Goal: Navigation & Orientation: Find specific page/section

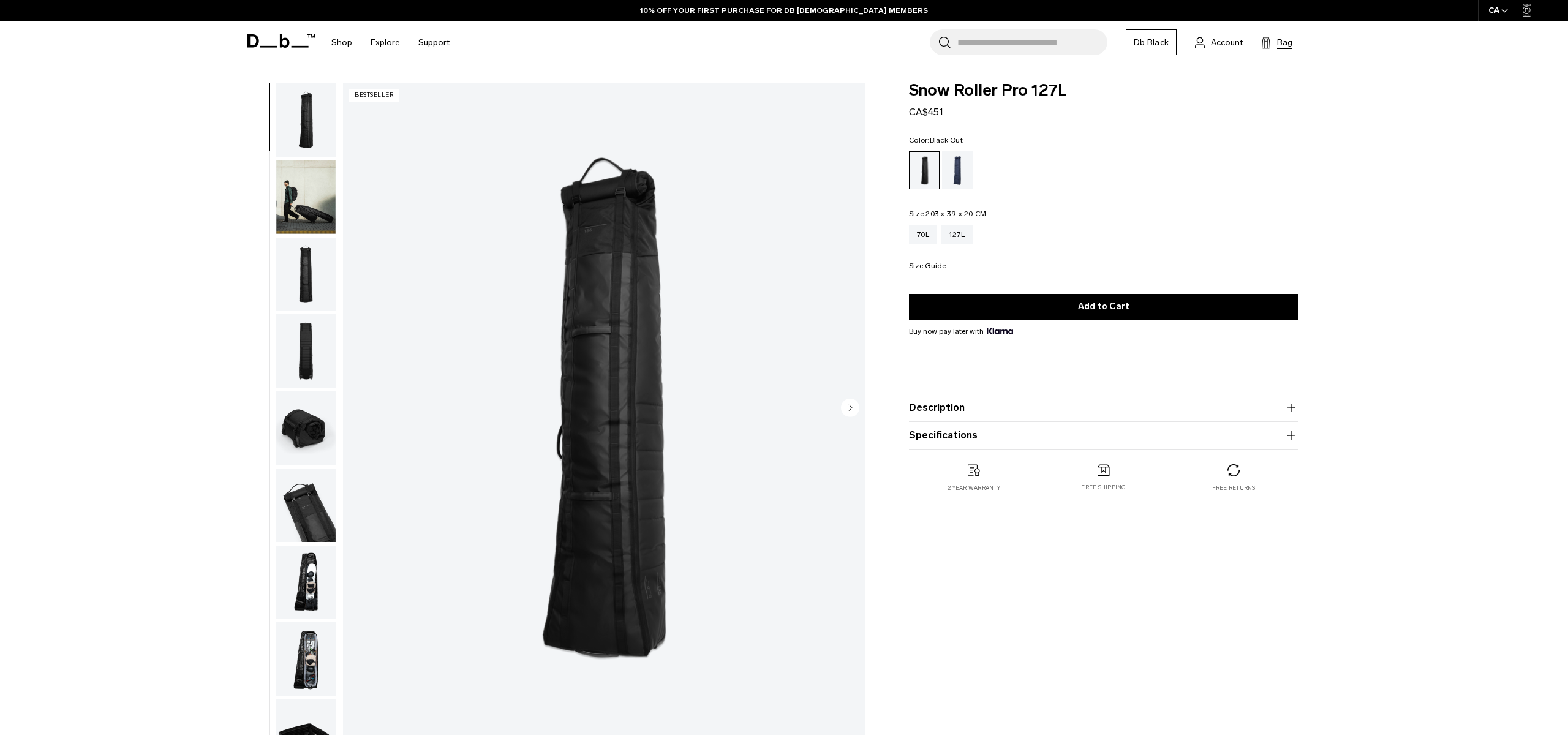
click at [1281, 38] on span "Bag" at bounding box center [1284, 42] width 15 height 13
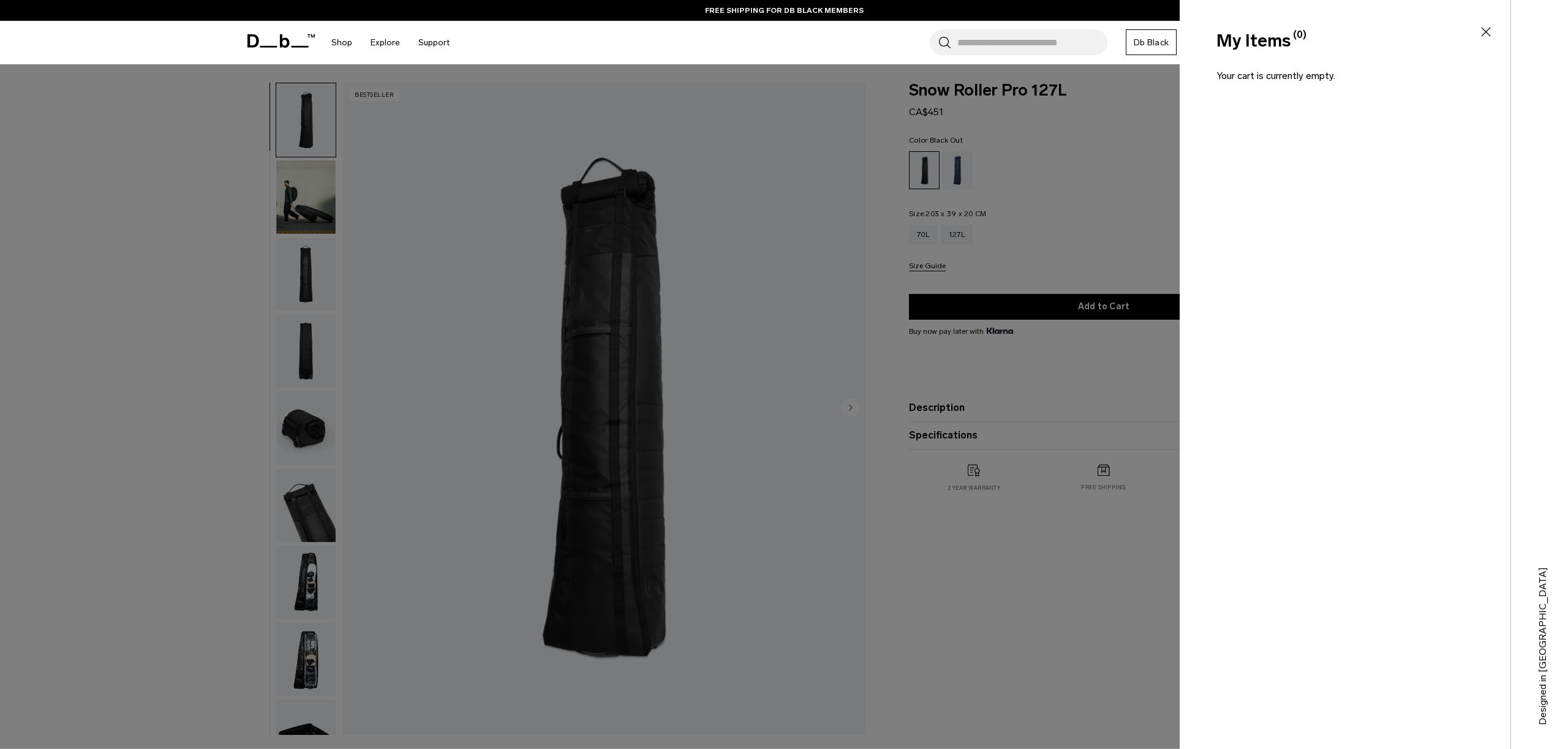
click at [751, 143] on div at bounding box center [784, 374] width 1568 height 749
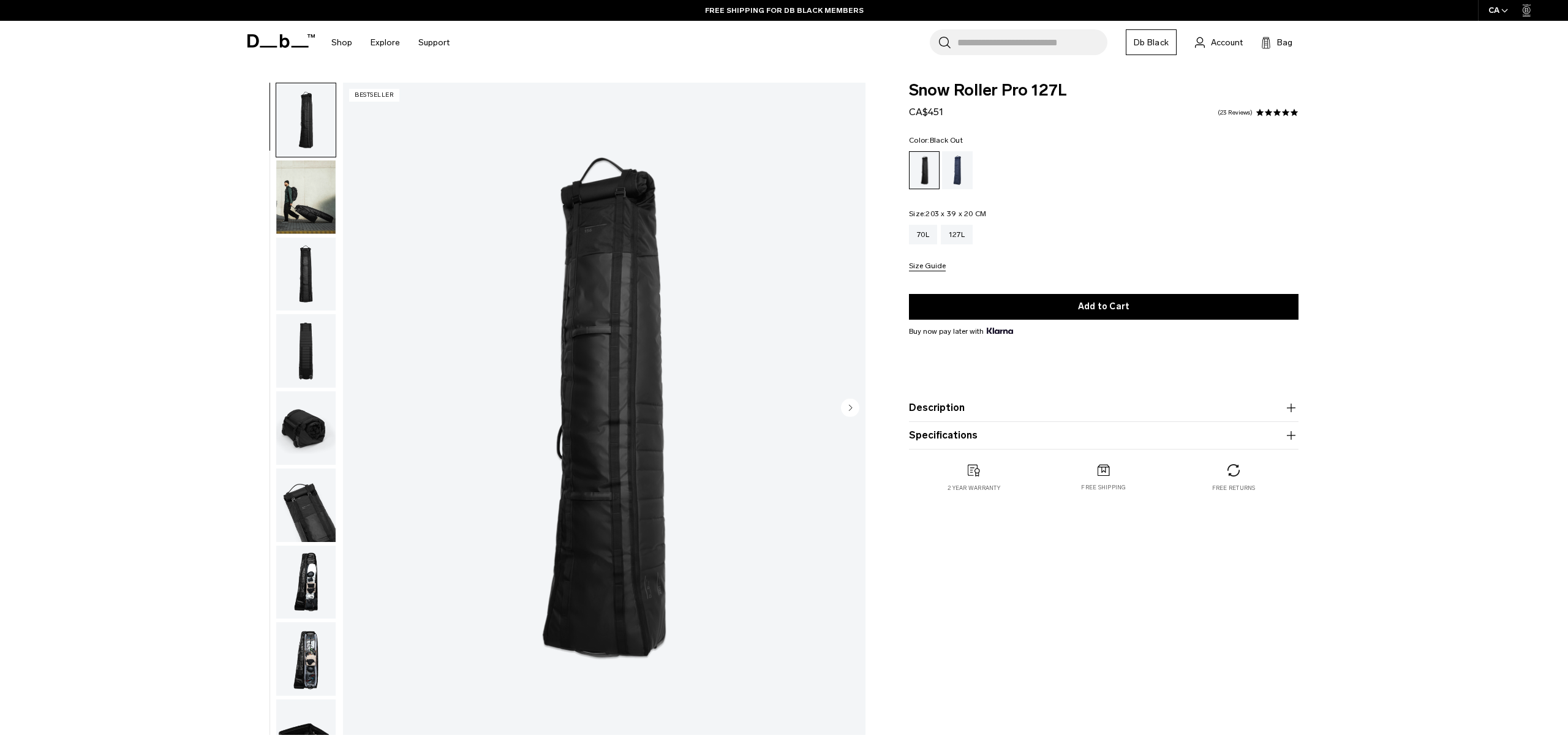
click at [317, 202] on img "button" at bounding box center [306, 197] width 59 height 73
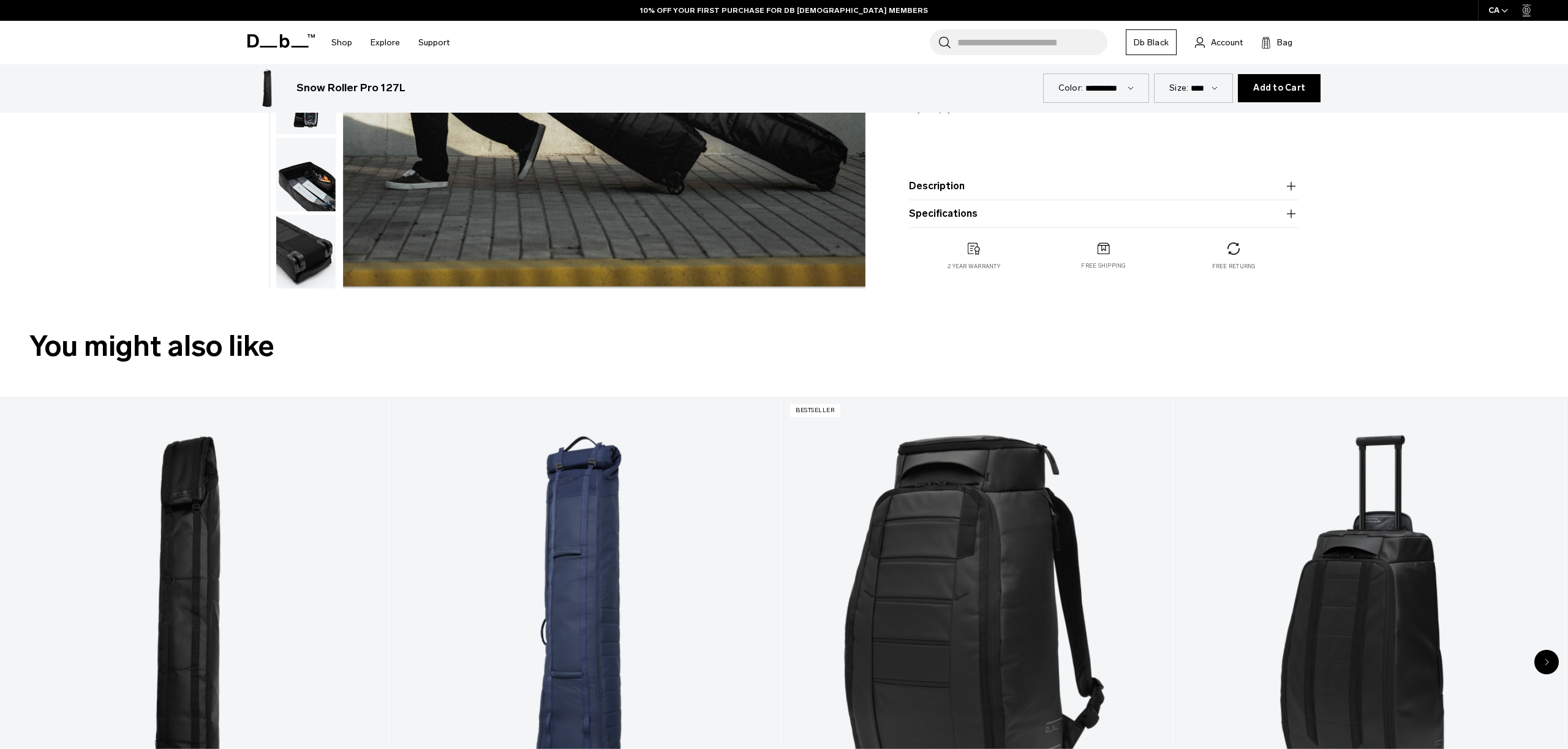
scroll to position [912, 0]
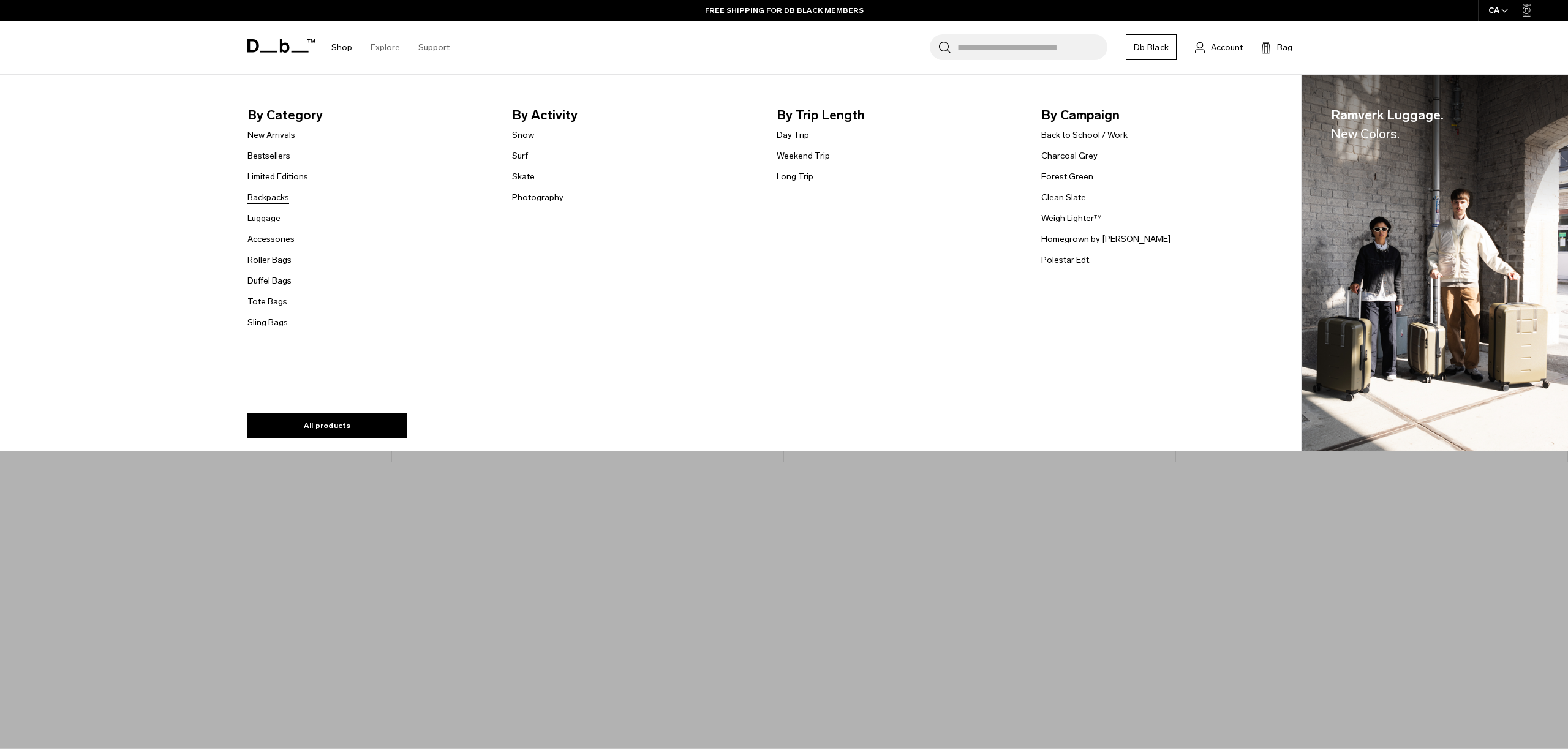
click at [281, 200] on link "Backpacks" at bounding box center [268, 197] width 42 height 13
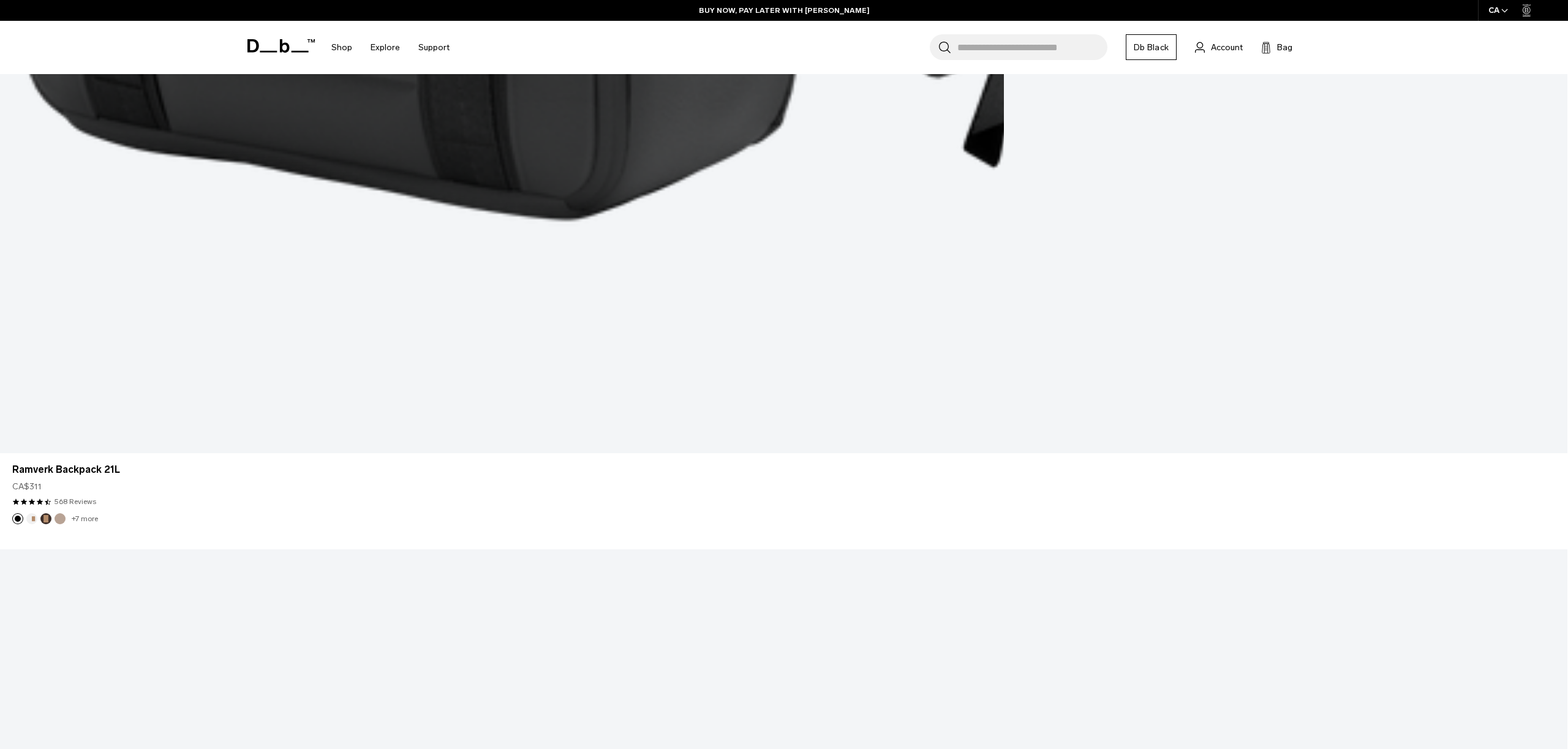
scroll to position [5803, 0]
